Goal: Transaction & Acquisition: Purchase product/service

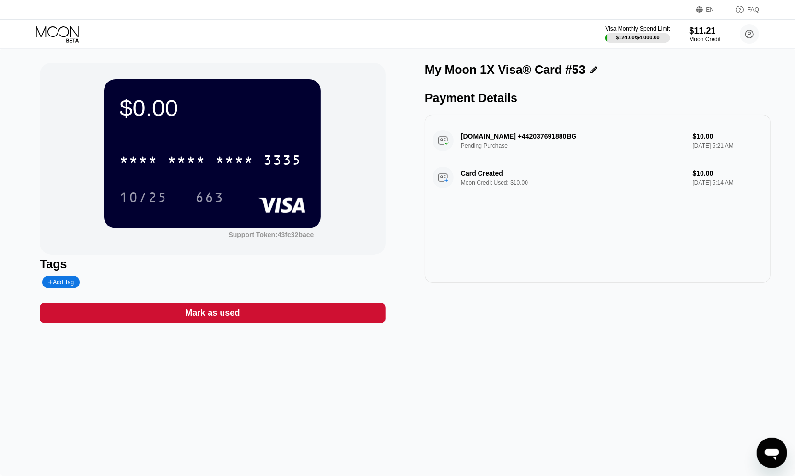
click at [731, 66] on div "My Moon 1X Visa® Card #53" at bounding box center [598, 70] width 346 height 14
click at [56, 27] on icon at bounding box center [58, 34] width 45 height 17
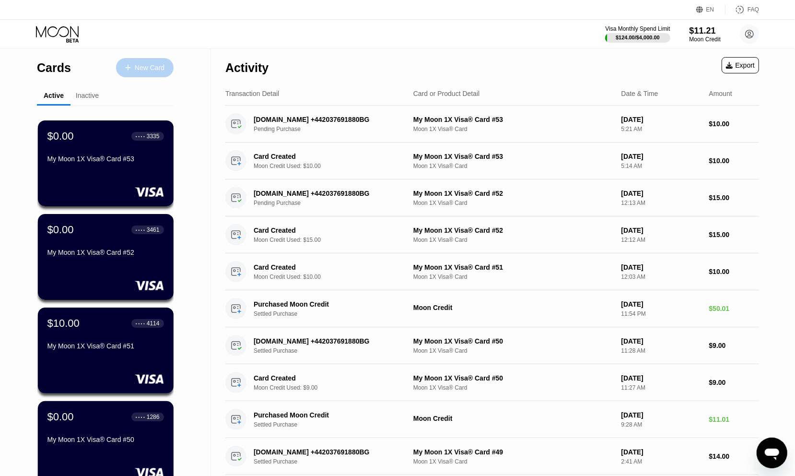
click at [144, 69] on div "New Card" at bounding box center [150, 68] width 30 height 8
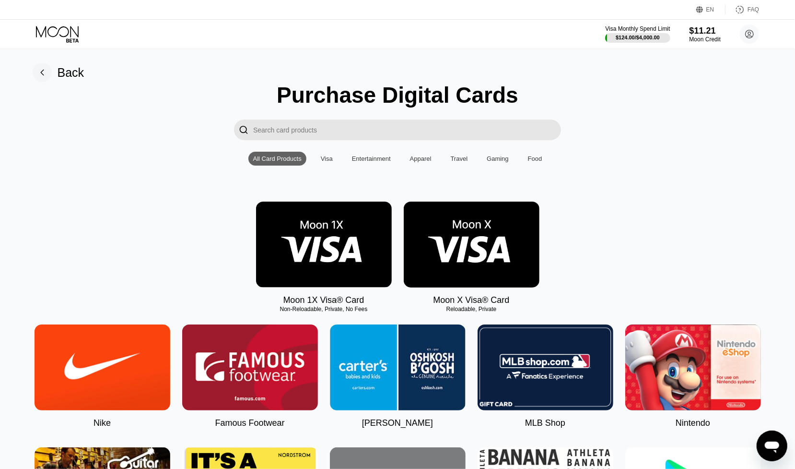
click at [344, 264] on img at bounding box center [324, 244] width 136 height 86
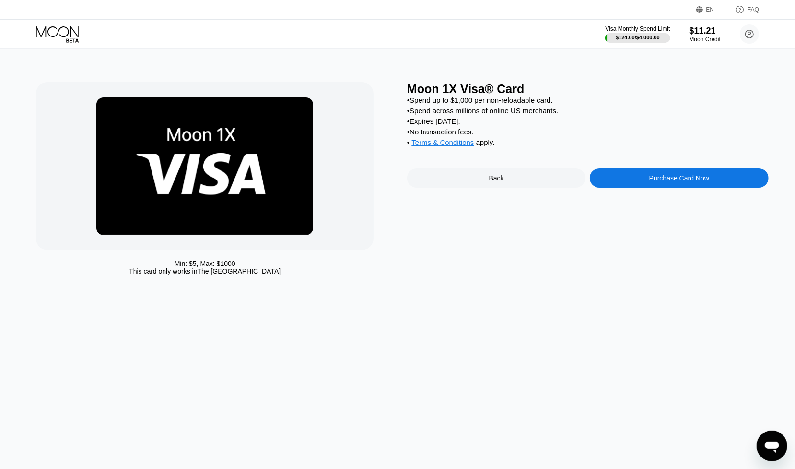
click at [660, 181] on div "Purchase Card Now" at bounding box center [679, 177] width 178 height 19
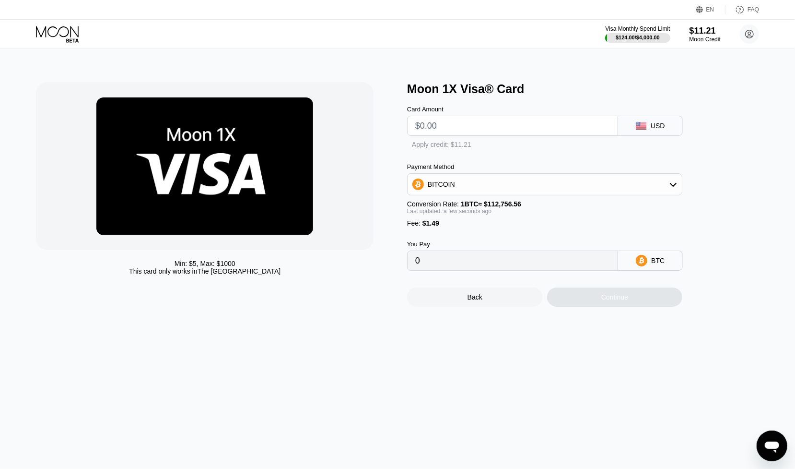
drag, startPoint x: 469, startPoint y: 134, endPoint x: 382, endPoint y: 399, distance: 278.7
click at [377, 133] on div "Min: $ 5 , Max: $ 1000 This card only works in The United States Moon 1X Visa® …" at bounding box center [397, 194] width 723 height 224
click at [462, 128] on input "text" at bounding box center [512, 125] width 195 height 19
click at [439, 129] on input "text" at bounding box center [512, 125] width 195 height 19
type input "$9"
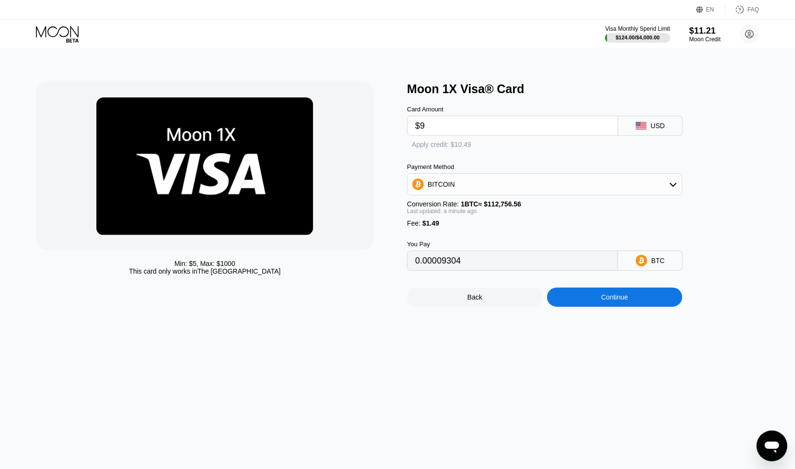
type input "0.00009304"
type input "$9"
click at [407, 147] on div "Apply credit: $10.49" at bounding box center [441, 145] width 69 height 9
type input "0"
click at [593, 306] on div "Continue" at bounding box center [615, 296] width 136 height 19
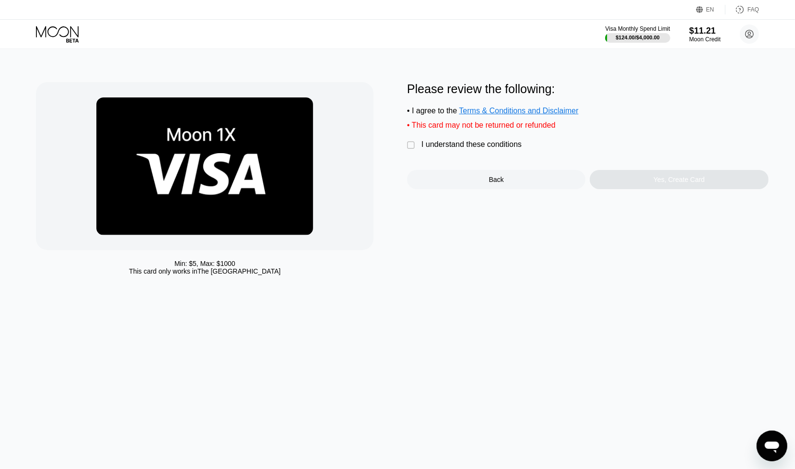
click at [429, 149] on div "I understand these conditions" at bounding box center [472, 144] width 100 height 9
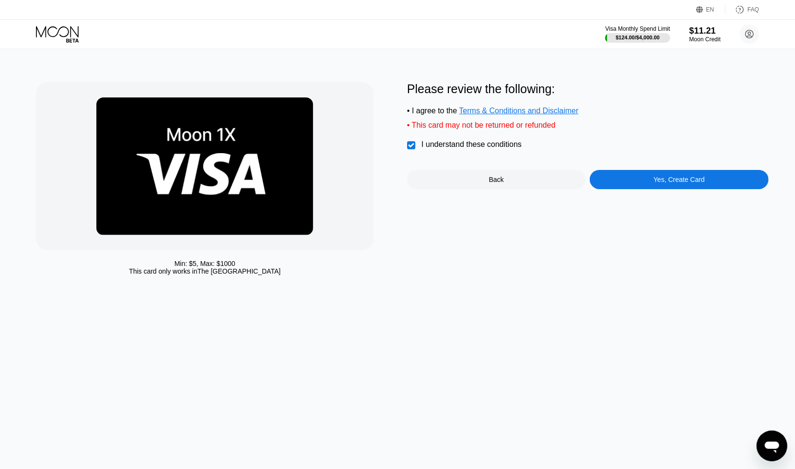
click at [676, 178] on div "Yes, Create Card" at bounding box center [679, 179] width 178 height 19
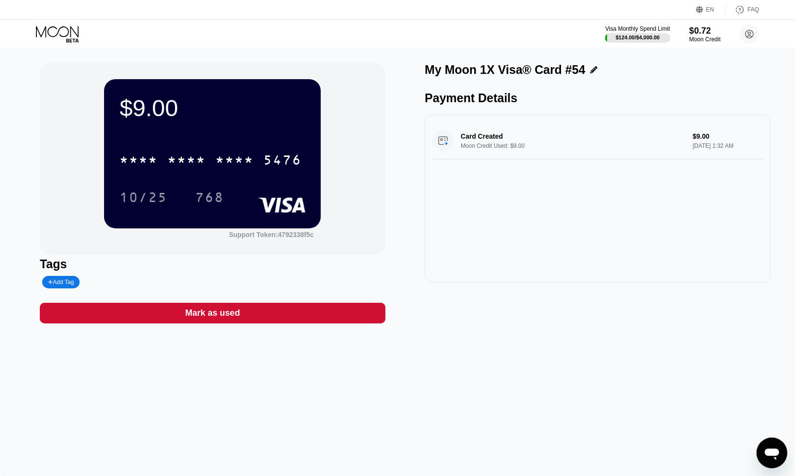
click at [717, 228] on div "Card Created Moon Credit Used: $9.00 $9.00 [DATE] 1:32 AM" at bounding box center [598, 199] width 346 height 168
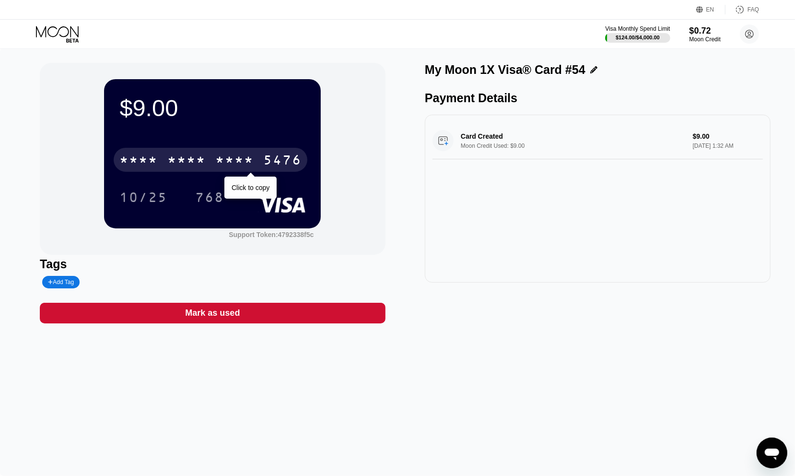
click at [179, 158] on div "* * * *" at bounding box center [186, 160] width 38 height 15
